Goal: Task Accomplishment & Management: Use online tool/utility

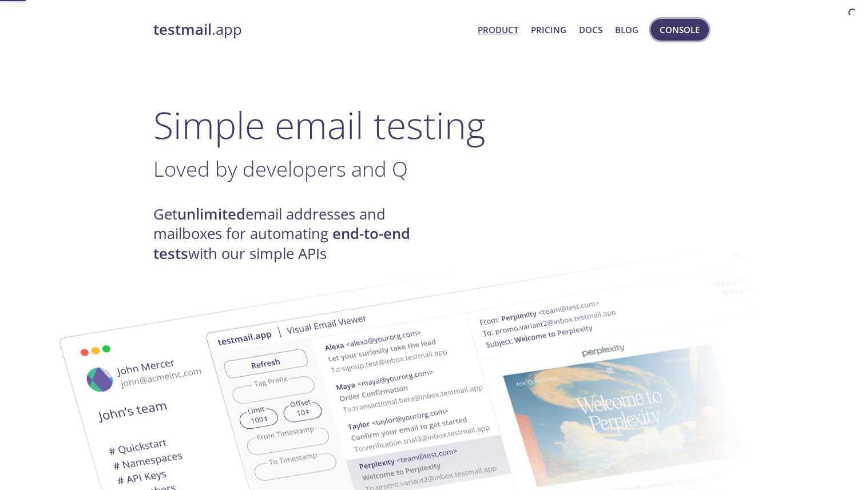
click at [672, 38] on button "Console" at bounding box center [679, 30] width 58 height 22
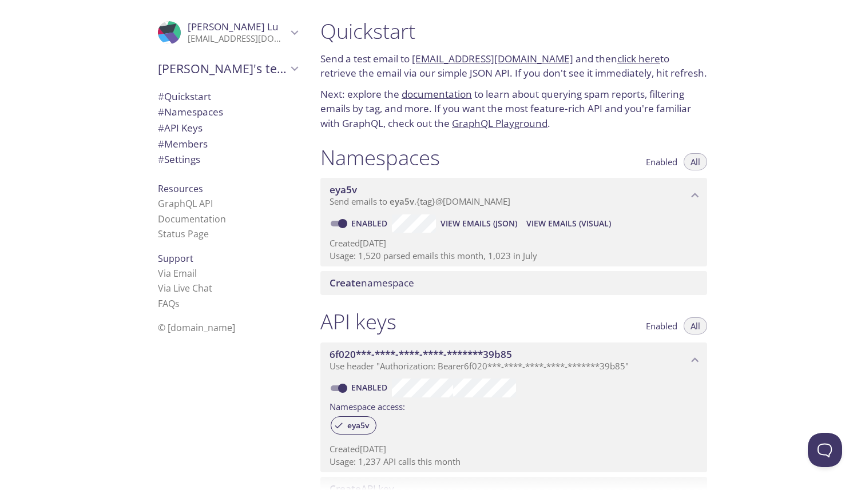
click at [622, 62] on link "click here" at bounding box center [638, 58] width 43 height 13
click at [617, 57] on link "click here" at bounding box center [638, 58] width 43 height 13
